Goal: Information Seeking & Learning: Learn about a topic

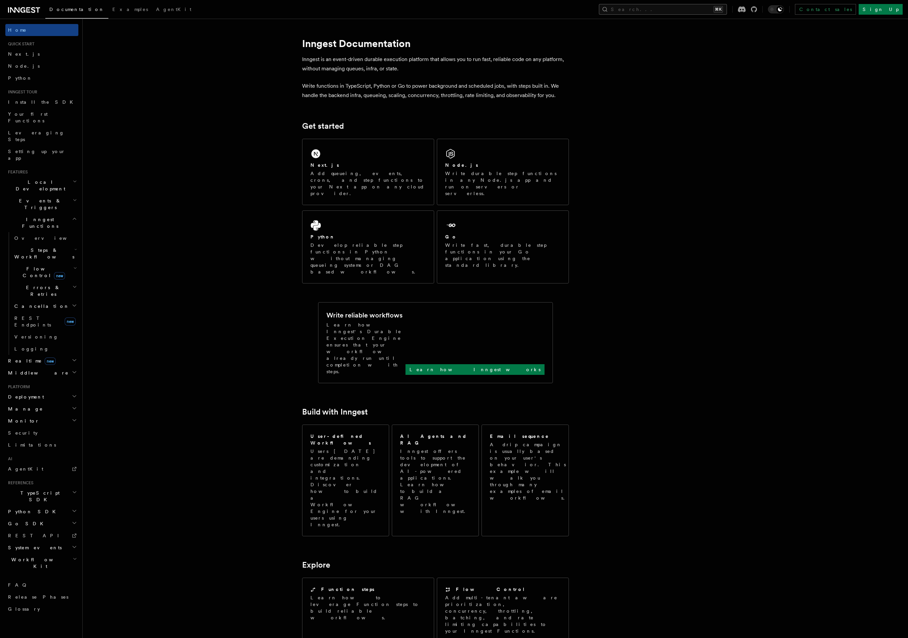
click at [721, 9] on button "Search... ⌘K" at bounding box center [663, 9] width 128 height 11
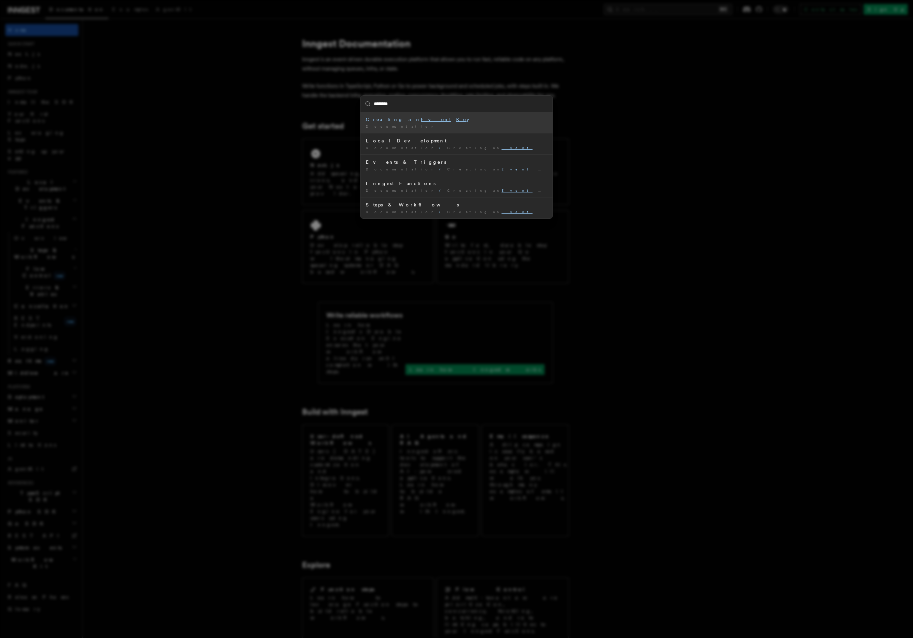
type input "*********"
click at [436, 128] on div "Documentation /" at bounding box center [456, 126] width 181 height 5
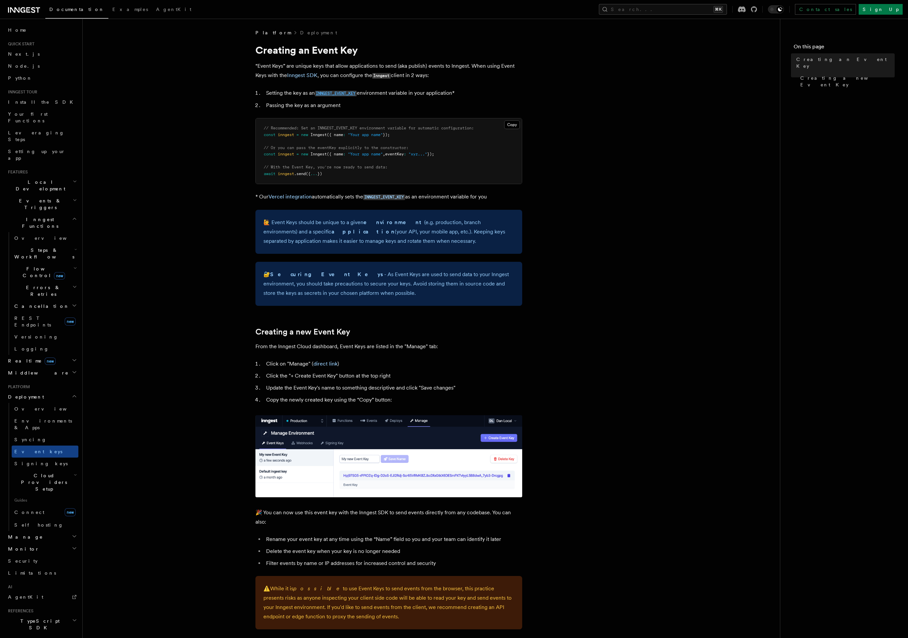
click at [348, 94] on code "INNGEST_EVENT_KEY" at bounding box center [336, 94] width 42 height 6
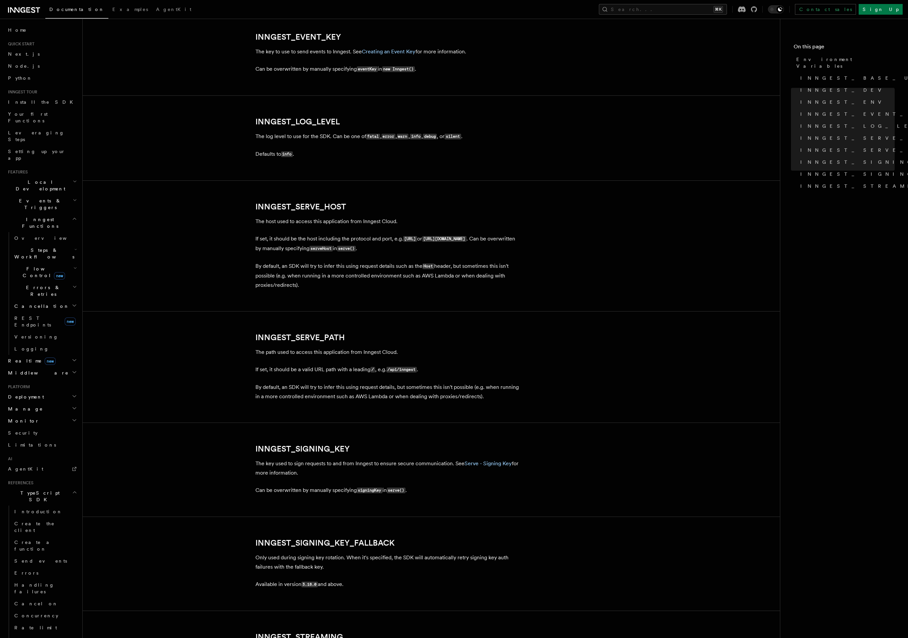
scroll to position [760, 0]
click at [396, 49] on link "Creating an Event Key" at bounding box center [389, 51] width 54 height 6
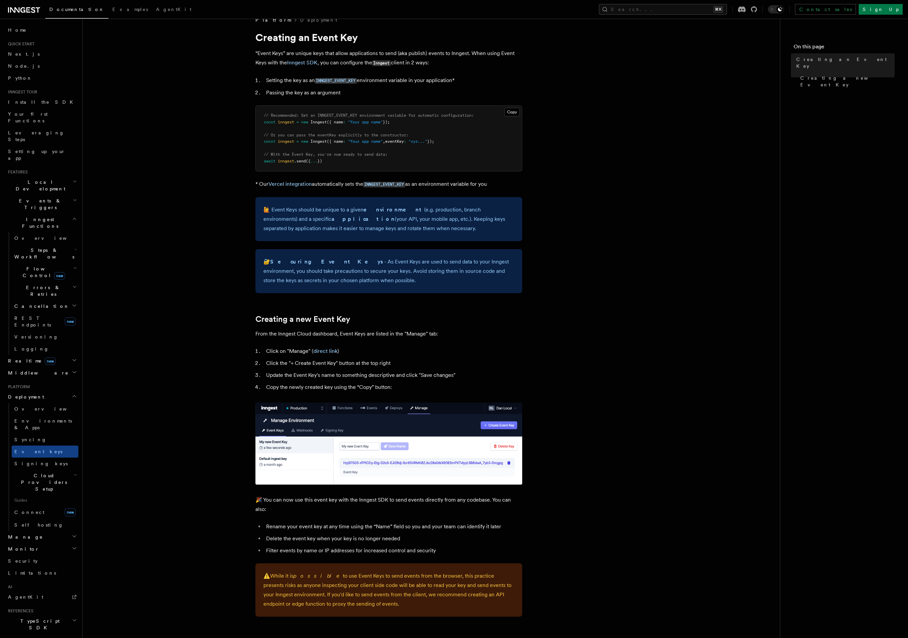
scroll to position [26, 0]
